Goal: Information Seeking & Learning: Learn about a topic

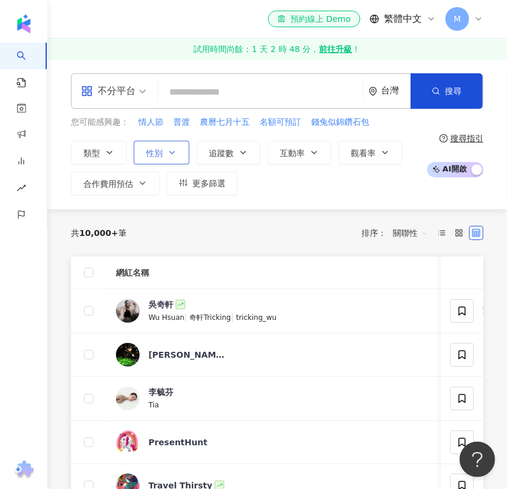
click at [161, 145] on button "性別" at bounding box center [162, 153] width 56 height 24
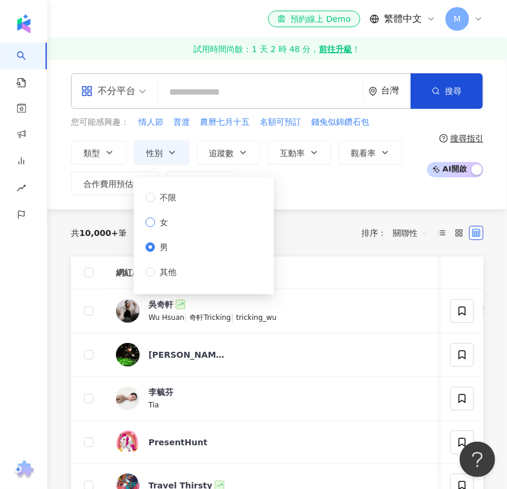
click at [161, 221] on span "女" at bounding box center [164, 222] width 18 height 13
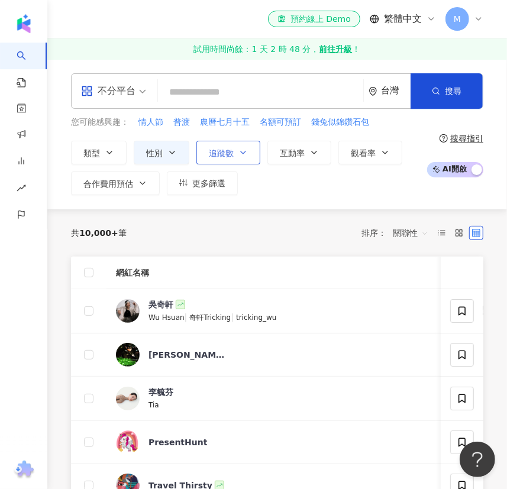
click at [218, 155] on span "追蹤數" at bounding box center [221, 152] width 25 height 9
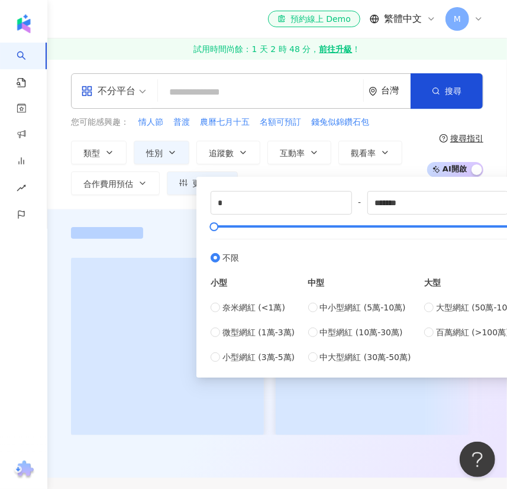
click at [153, 207] on div "不分平台 台灣 搜尋 您可能感興趣： 情人節 普渡 農曆七月十五 名額可預訂 錢兔似錦鑽石包 類型 性別 追蹤數 互動率 觀看率 合作費用預估 更多篩選 不限…" at bounding box center [276, 134] width 459 height 150
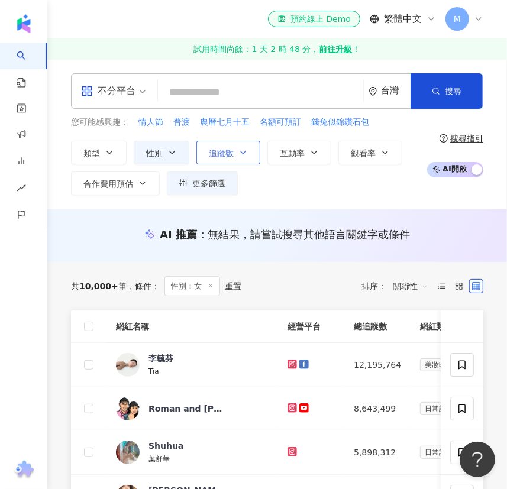
click at [228, 148] on span "追蹤數" at bounding box center [221, 152] width 25 height 9
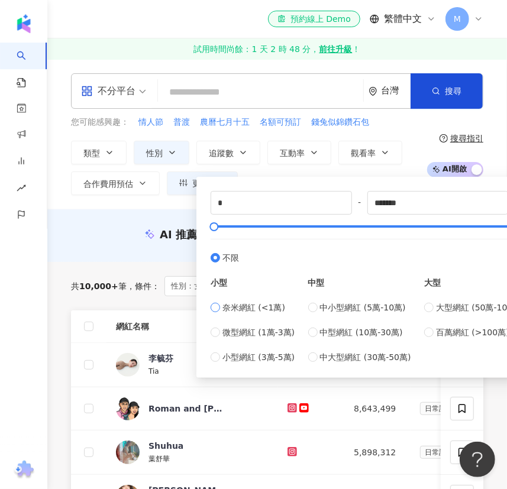
type input "****"
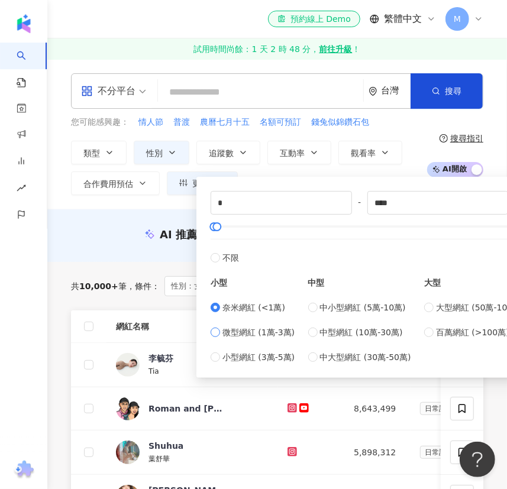
type input "*****"
click at [118, 234] on div "AI 推薦 ： 無結果，請嘗試搜尋其他語言關鍵字或條件" at bounding box center [277, 234] width 412 height 15
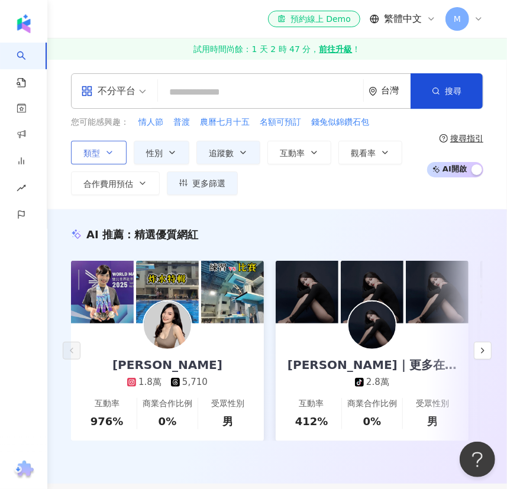
click at [102, 156] on button "類型" at bounding box center [99, 153] width 56 height 24
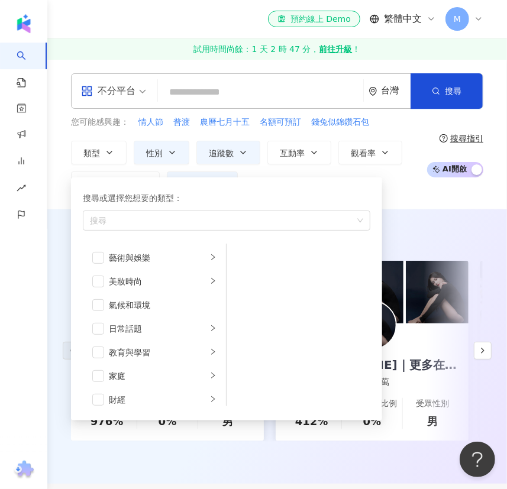
click at [121, 93] on div "不分平台" at bounding box center [108, 91] width 54 height 19
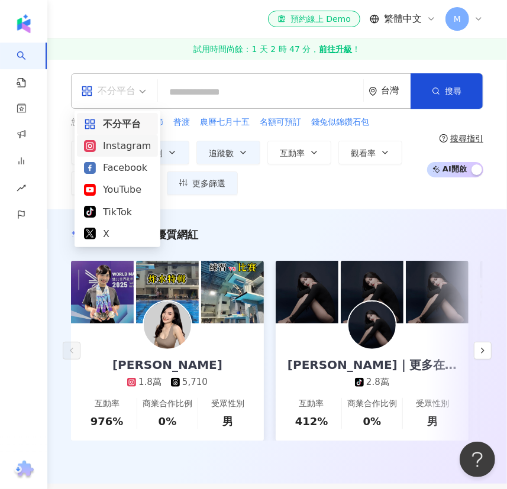
click at [106, 148] on div "Instagram" at bounding box center [117, 145] width 67 height 15
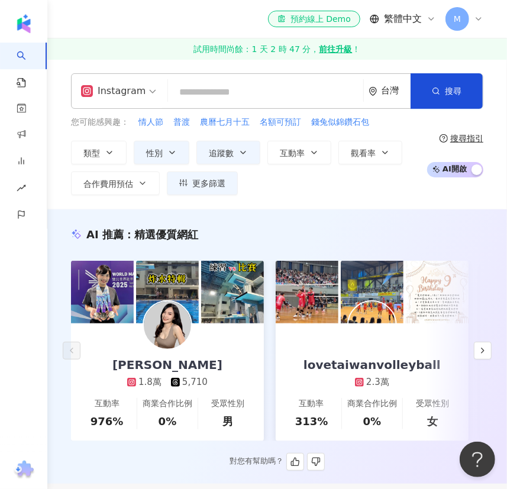
scroll to position [161, 0]
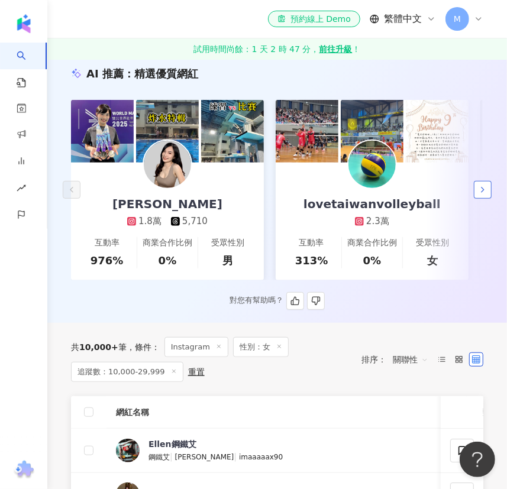
click at [484, 192] on icon "button" at bounding box center [482, 189] width 9 height 9
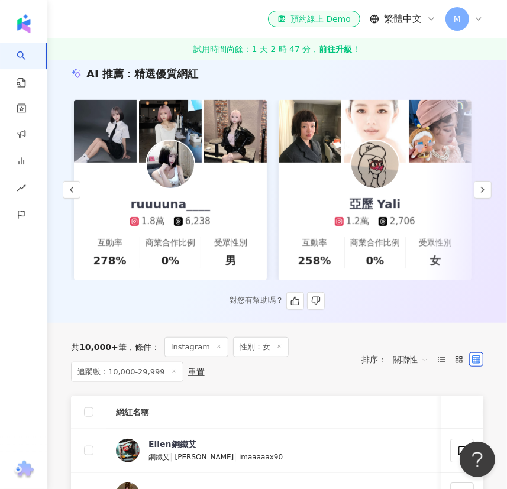
scroll to position [0, 409]
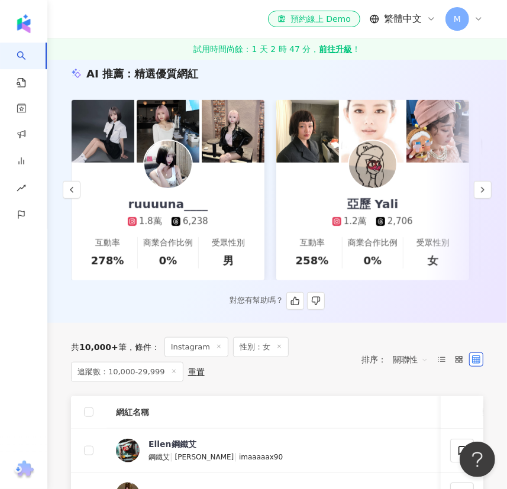
drag, startPoint x: 173, startPoint y: 170, endPoint x: 179, endPoint y: 169, distance: 6.0
click at [485, 189] on icon "button" at bounding box center [482, 189] width 9 height 9
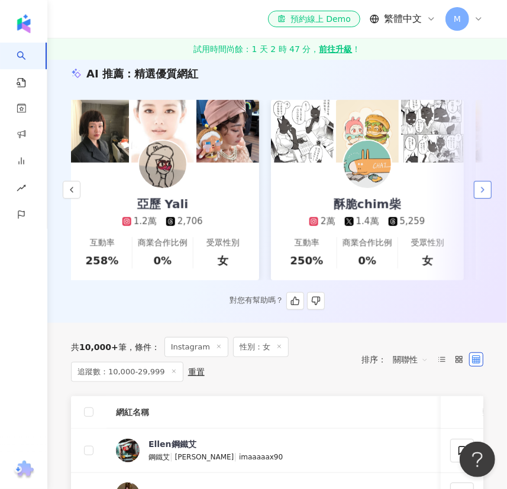
scroll to position [0, 818]
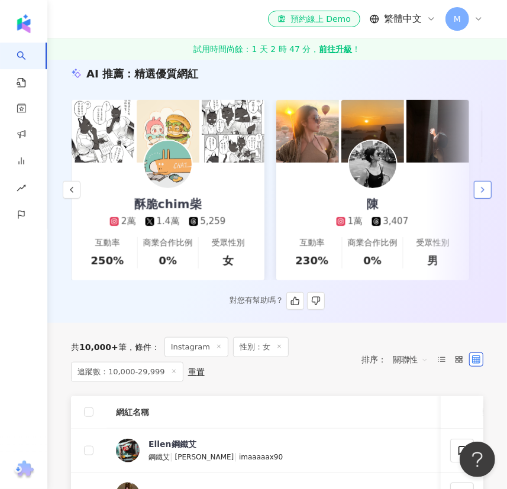
click at [485, 195] on icon "button" at bounding box center [482, 189] width 9 height 9
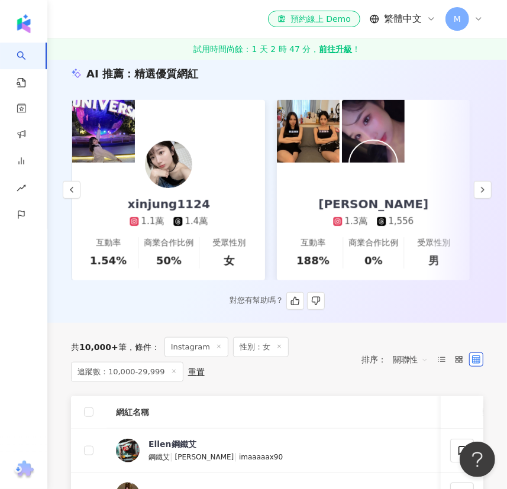
scroll to position [0, 1227]
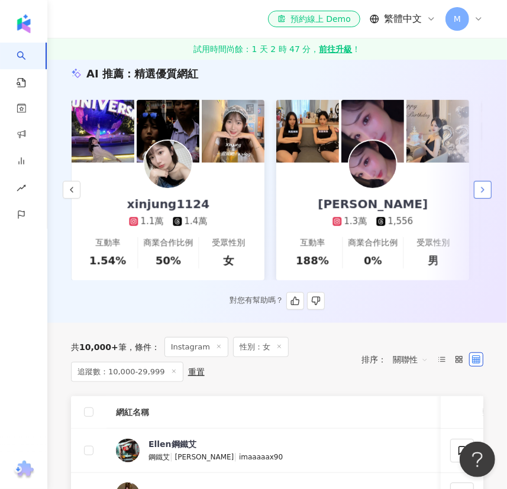
click at [485, 192] on icon "button" at bounding box center [482, 189] width 9 height 9
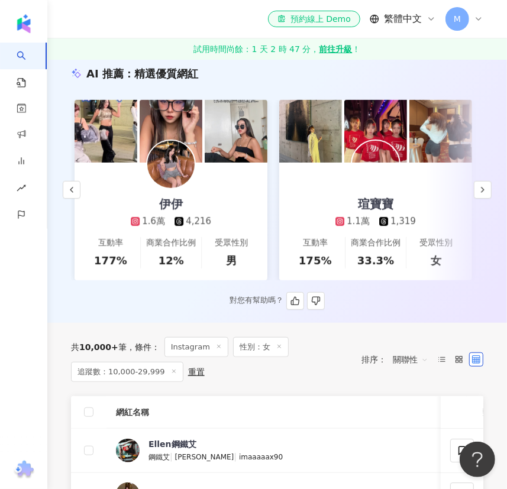
scroll to position [0, 1636]
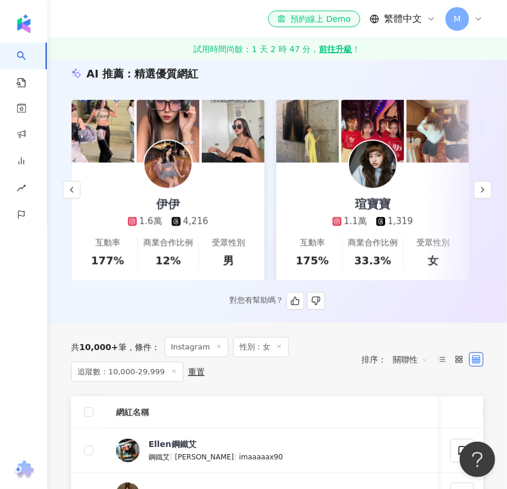
drag, startPoint x: 182, startPoint y: 168, endPoint x: 212, endPoint y: 166, distance: 30.2
click at [479, 191] on icon "button" at bounding box center [482, 189] width 9 height 9
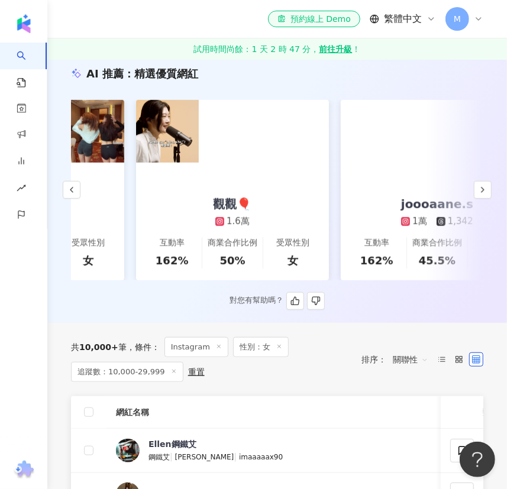
scroll to position [0, 2045]
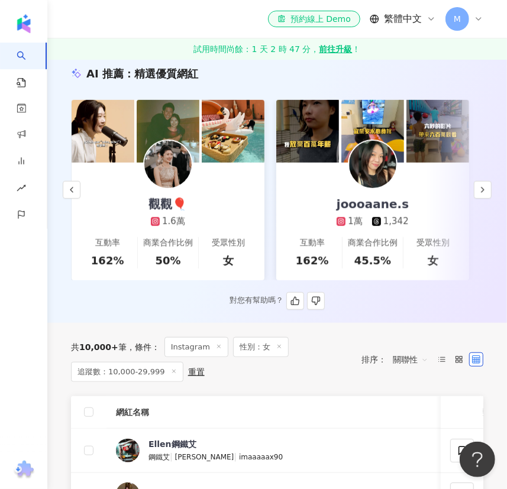
drag, startPoint x: 168, startPoint y: 182, endPoint x: 203, endPoint y: 174, distance: 35.7
click at [490, 193] on button "button" at bounding box center [483, 190] width 18 height 18
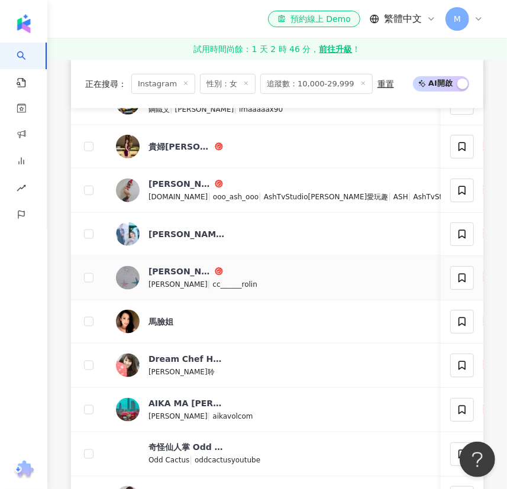
scroll to position [161, 0]
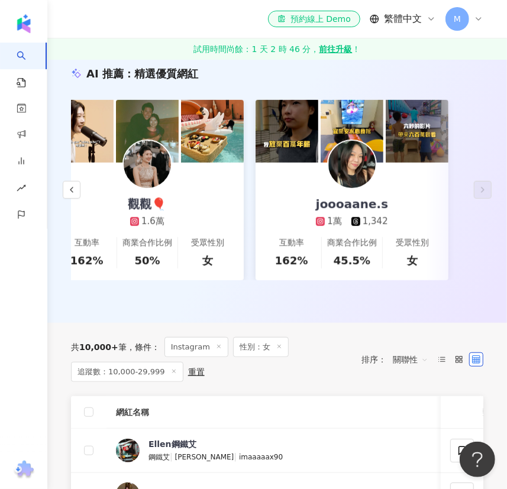
drag, startPoint x: 461, startPoint y: 365, endPoint x: 468, endPoint y: 373, distance: 9.6
click at [461, 364] on icon at bounding box center [459, 359] width 8 height 8
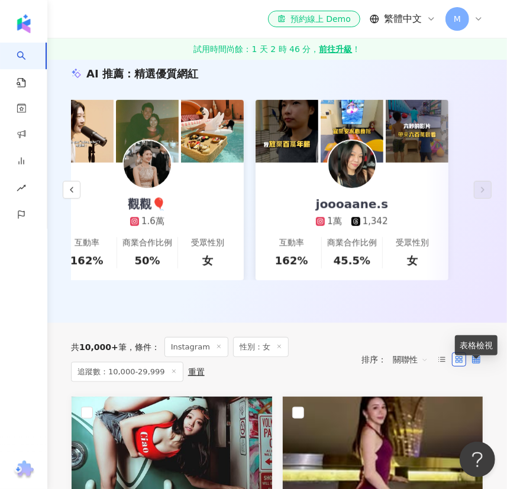
click at [479, 363] on icon at bounding box center [476, 359] width 8 height 8
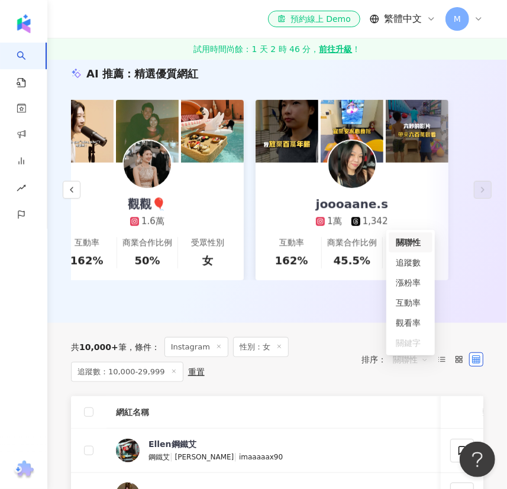
click at [406, 367] on span "關聯性" at bounding box center [410, 359] width 35 height 19
click at [415, 307] on div "互動率" at bounding box center [411, 302] width 30 height 13
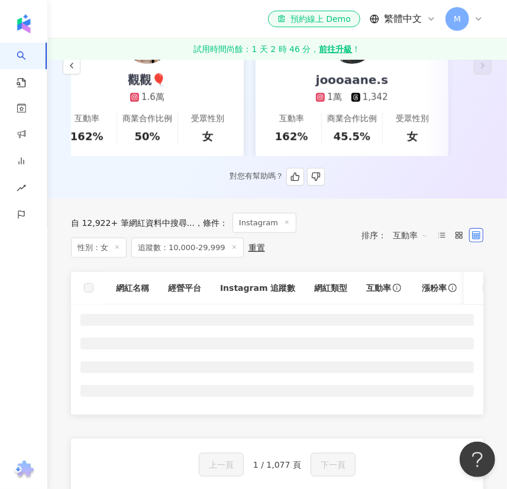
scroll to position [322, 0]
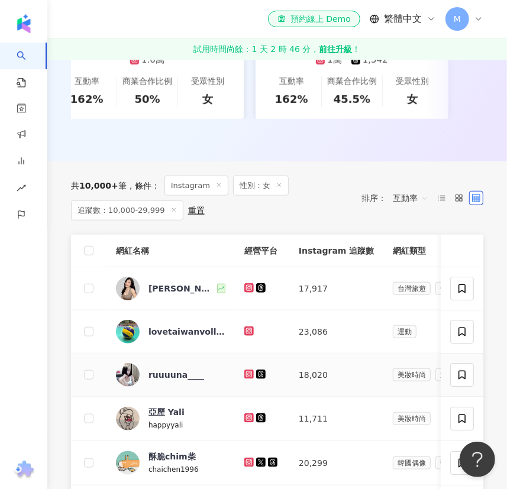
drag, startPoint x: 248, startPoint y: 382, endPoint x: 283, endPoint y: 333, distance: 59.7
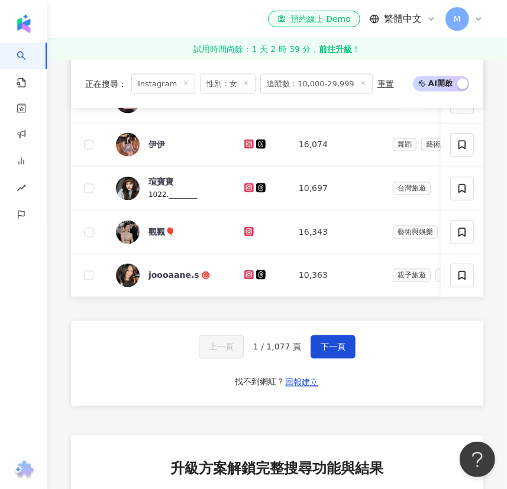
scroll to position [806, 0]
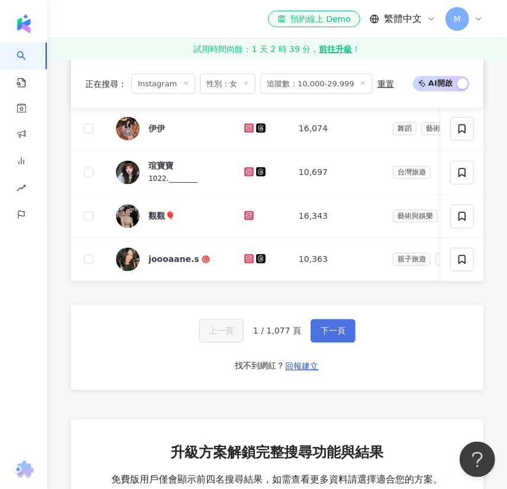
click at [332, 336] on span "下一頁" at bounding box center [332, 330] width 25 height 9
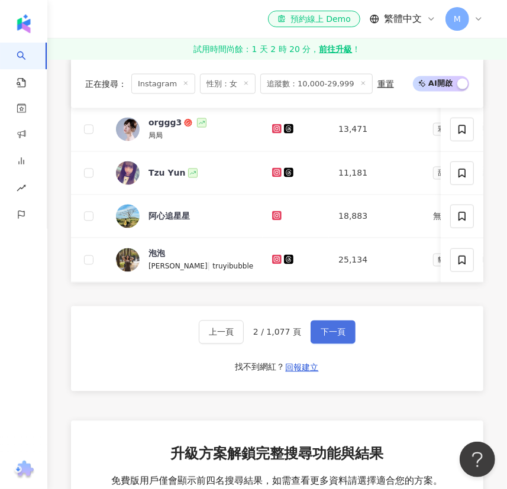
click at [329, 337] on span "下一頁" at bounding box center [332, 332] width 25 height 9
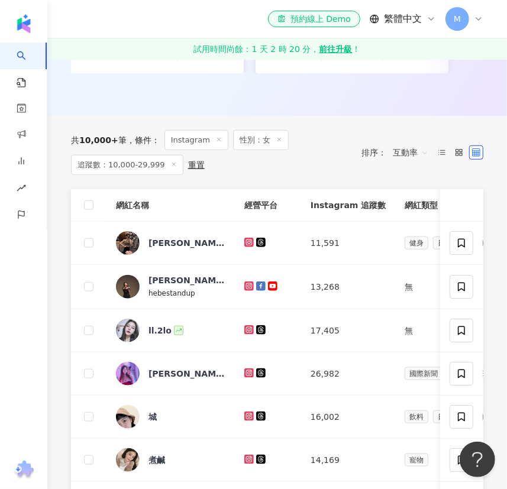
scroll to position [461, 0]
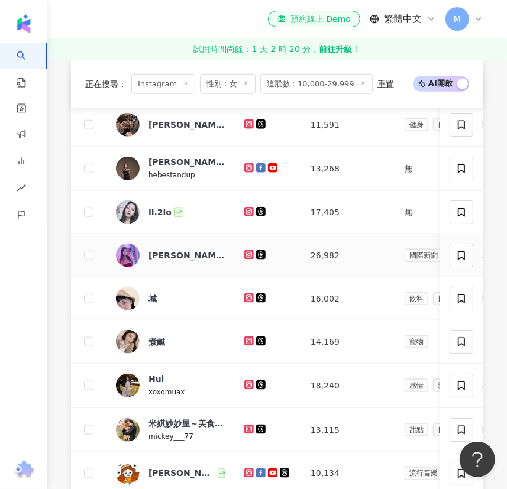
drag, startPoint x: 247, startPoint y: 260, endPoint x: 242, endPoint y: 224, distance: 36.3
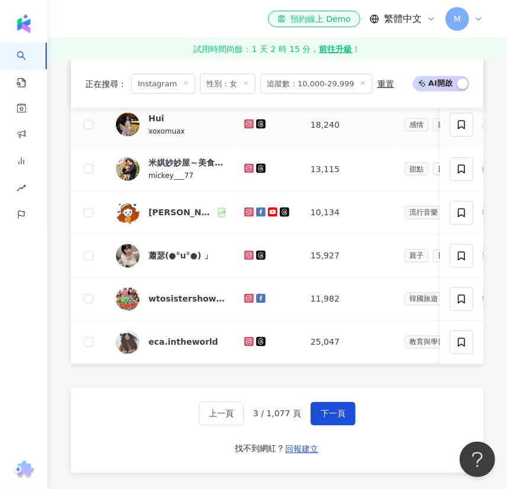
scroll to position [783, 0]
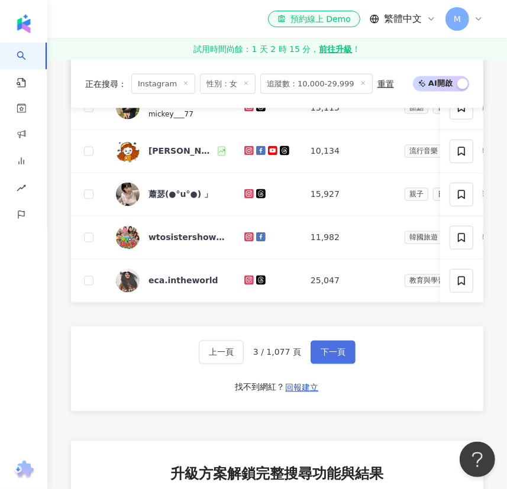
click at [333, 357] on span "下一頁" at bounding box center [332, 352] width 25 height 9
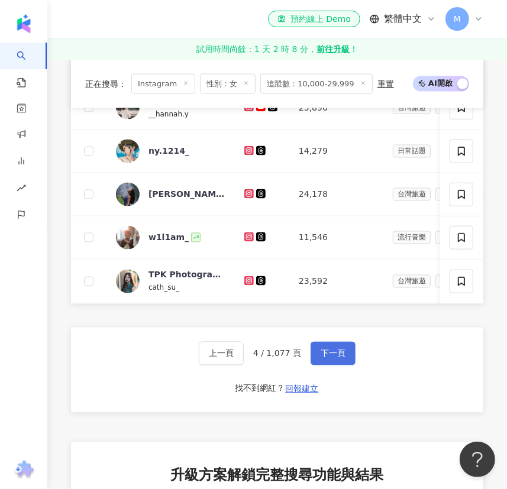
click at [331, 358] on span "下一頁" at bounding box center [332, 353] width 25 height 9
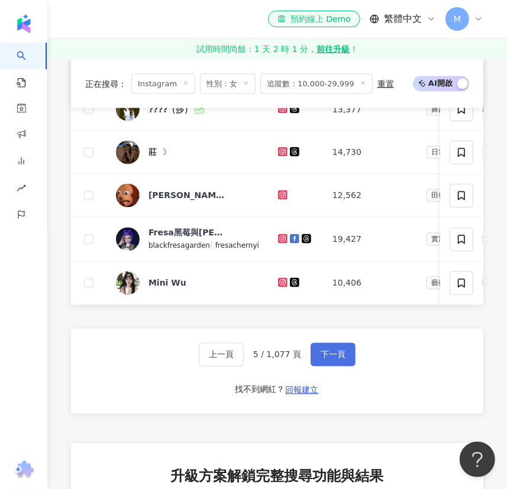
click at [347, 367] on button "下一頁" at bounding box center [332, 355] width 45 height 24
